Goal: Task Accomplishment & Management: Manage account settings

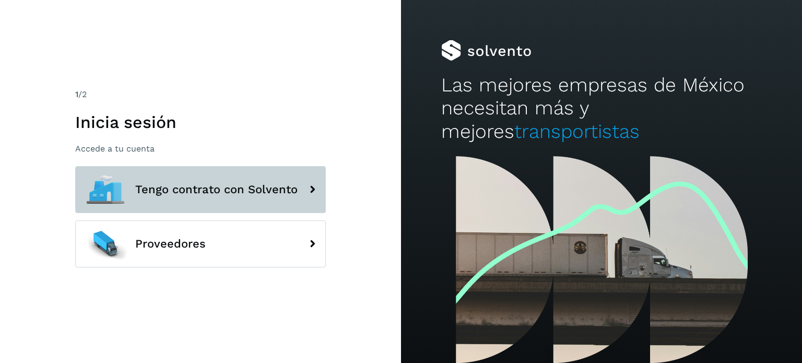
click at [187, 199] on button "Tengo contrato con Solvento" at bounding box center [200, 189] width 251 height 47
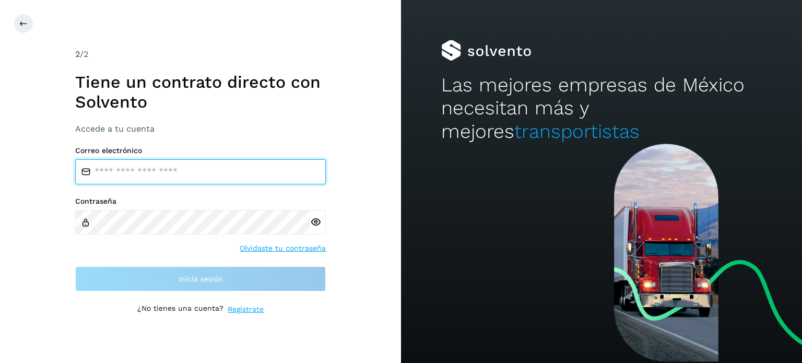
click at [191, 172] on input "email" at bounding box center [200, 171] width 251 height 25
type input "**********"
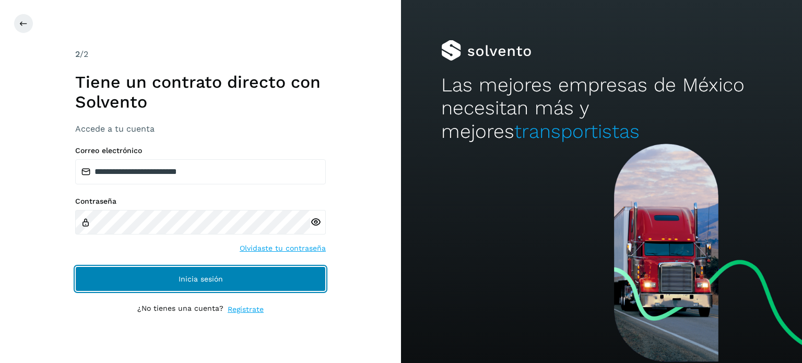
click at [186, 284] on button "Inicia sesión" at bounding box center [200, 278] width 251 height 25
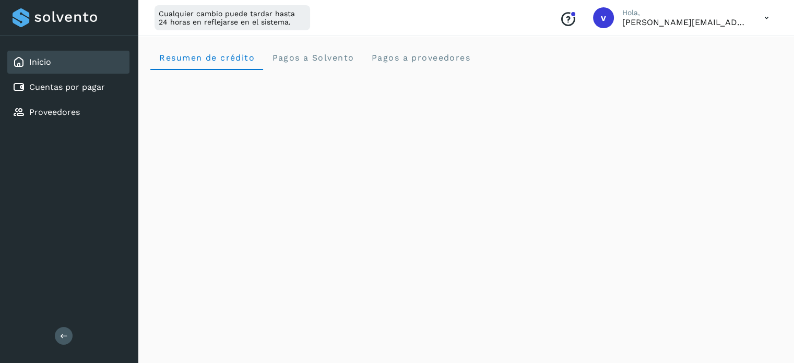
click at [64, 335] on icon at bounding box center [64, 335] width 8 height 8
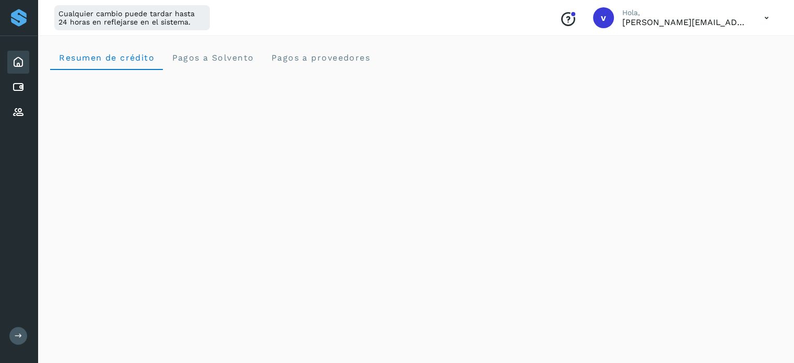
click at [770, 21] on icon at bounding box center [766, 17] width 21 height 21
click at [723, 72] on div "Cerrar sesión" at bounding box center [714, 67] width 124 height 20
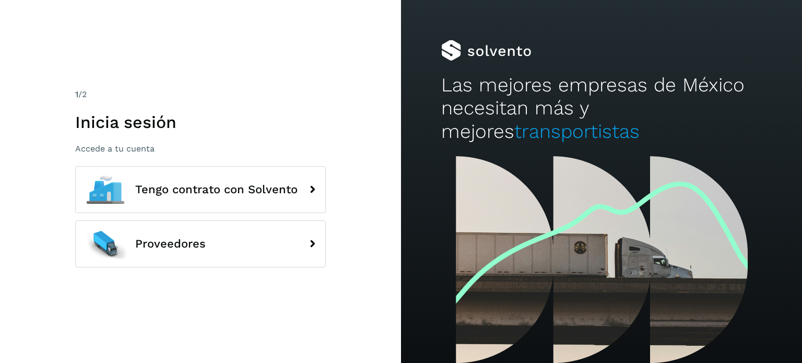
click at [229, 217] on div "Tengo contrato con Solvento Proveedores" at bounding box center [200, 220] width 251 height 109
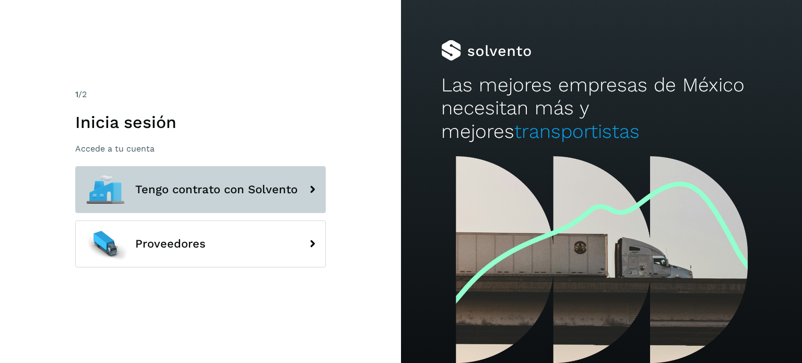
click at [232, 198] on button "Tengo contrato con Solvento" at bounding box center [200, 189] width 251 height 47
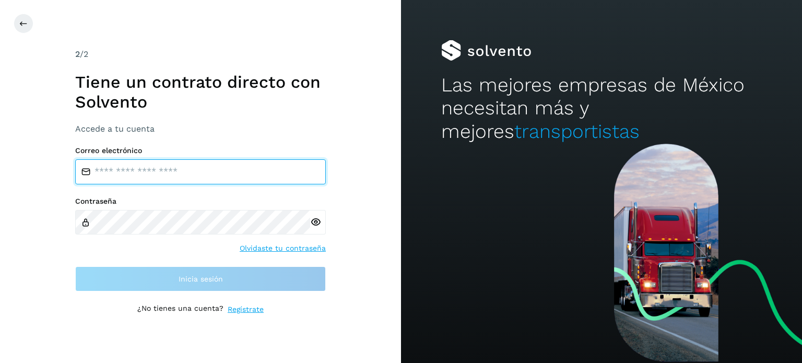
click at [230, 179] on input "email" at bounding box center [200, 171] width 251 height 25
type input "**********"
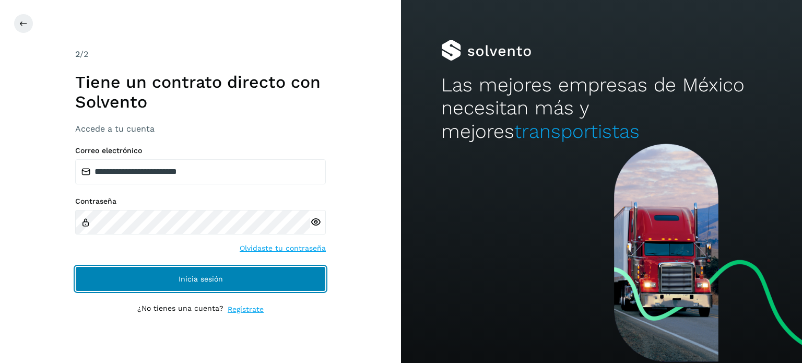
click at [221, 282] on span "Inicia sesión" at bounding box center [201, 278] width 44 height 7
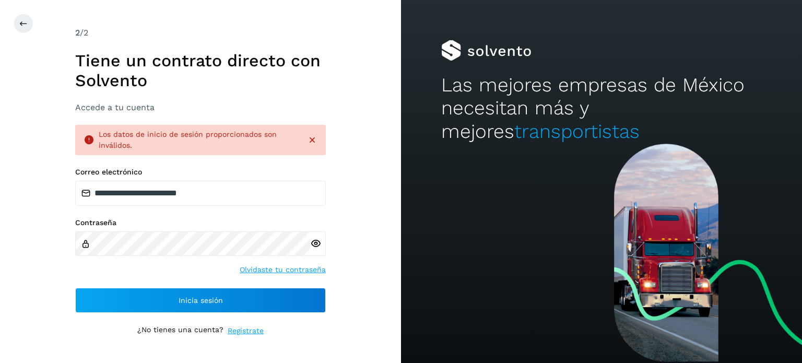
click at [316, 240] on icon at bounding box center [315, 243] width 11 height 11
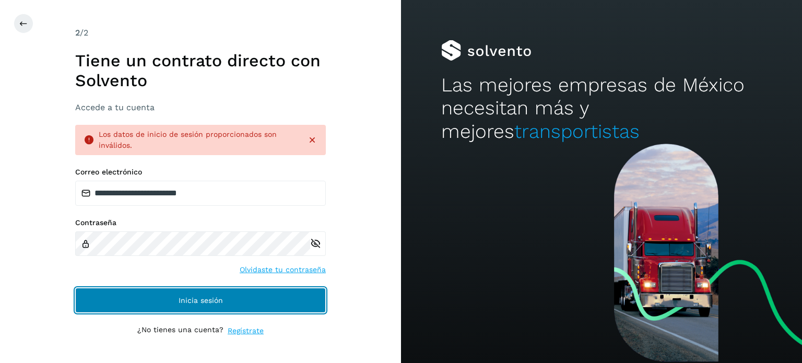
click at [162, 290] on button "Inicia sesión" at bounding box center [200, 300] width 251 height 25
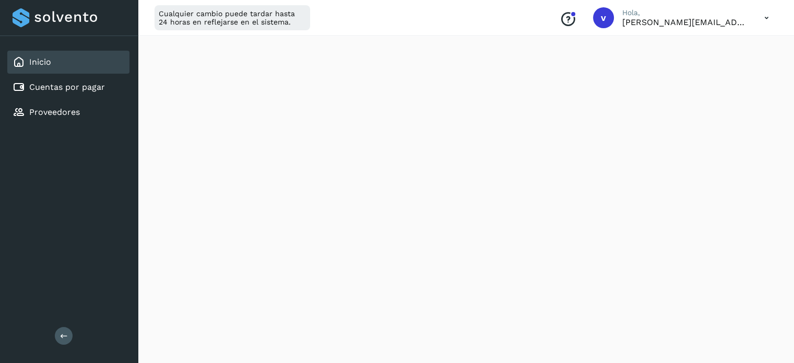
scroll to position [261, 0]
click at [765, 21] on icon at bounding box center [766, 17] width 21 height 21
click at [731, 68] on div "Cerrar sesión" at bounding box center [714, 67] width 124 height 20
